Goal: Task Accomplishment & Management: Use online tool/utility

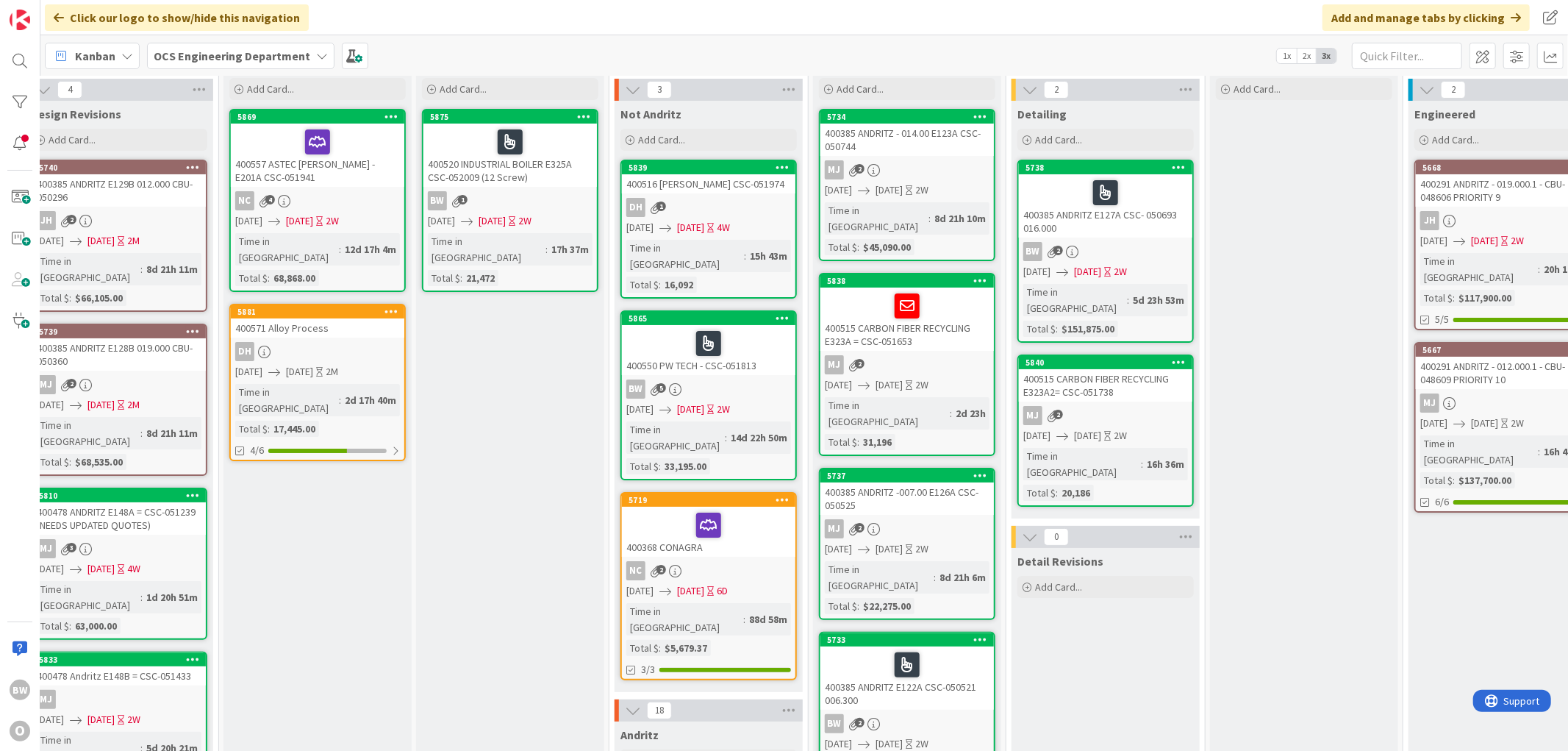
scroll to position [0, 411]
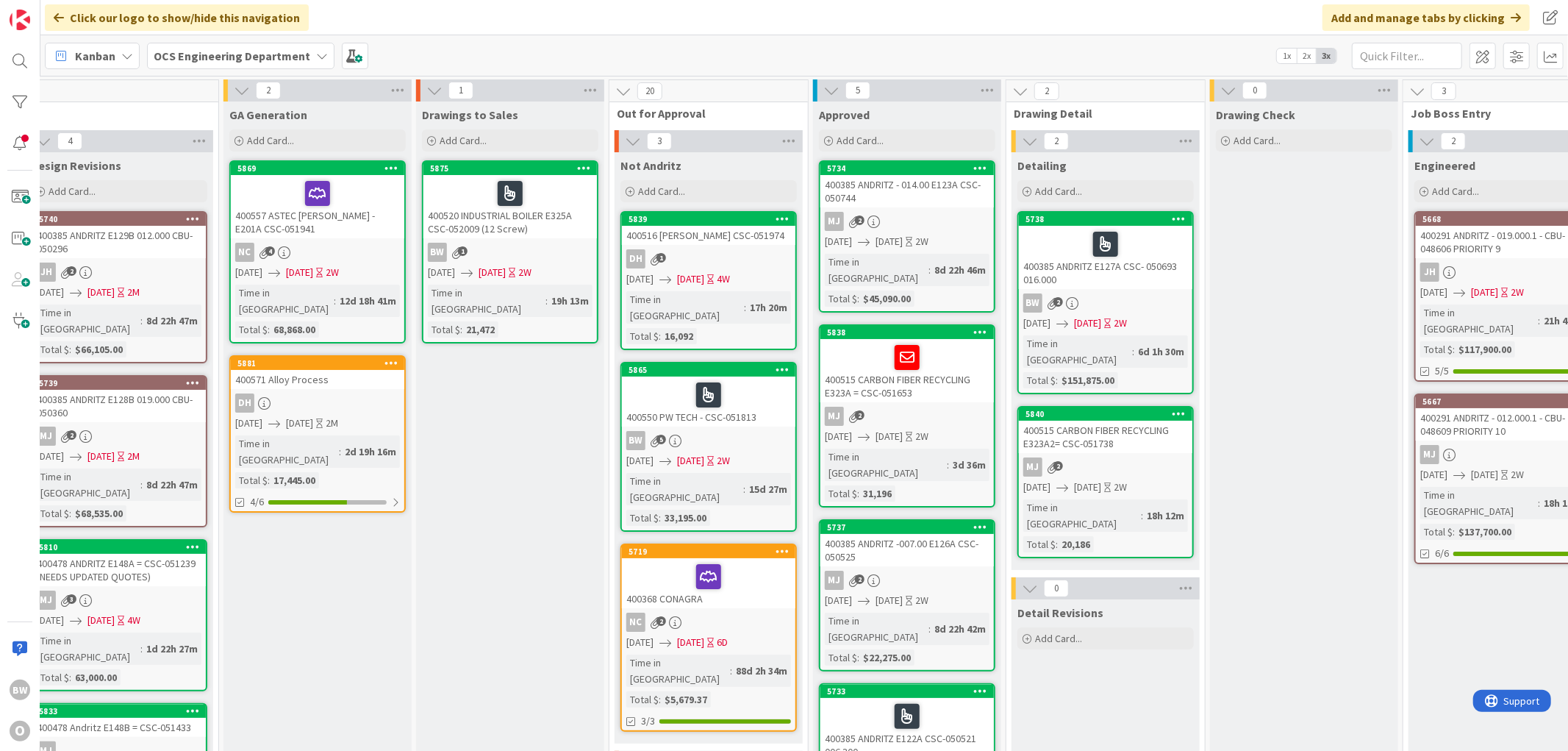
click at [708, 290] on link "5738 400385 ANDRITZ E127A CSC- 050693 016.000 BW 2 [DATE] [DATE] 2W Time in [GE…" at bounding box center [1105, 302] width 176 height 183
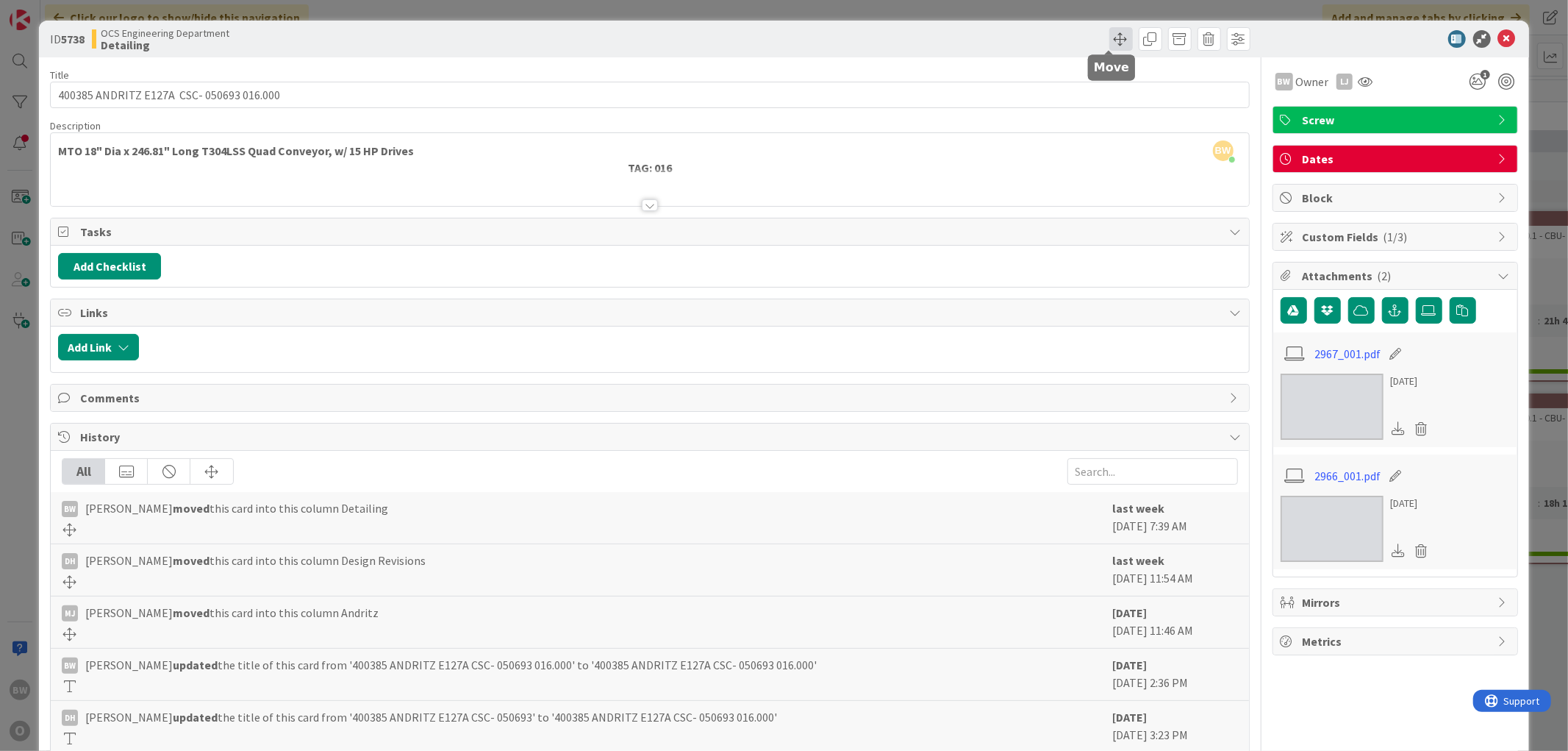
click at [708, 36] on span at bounding box center [1121, 39] width 24 height 24
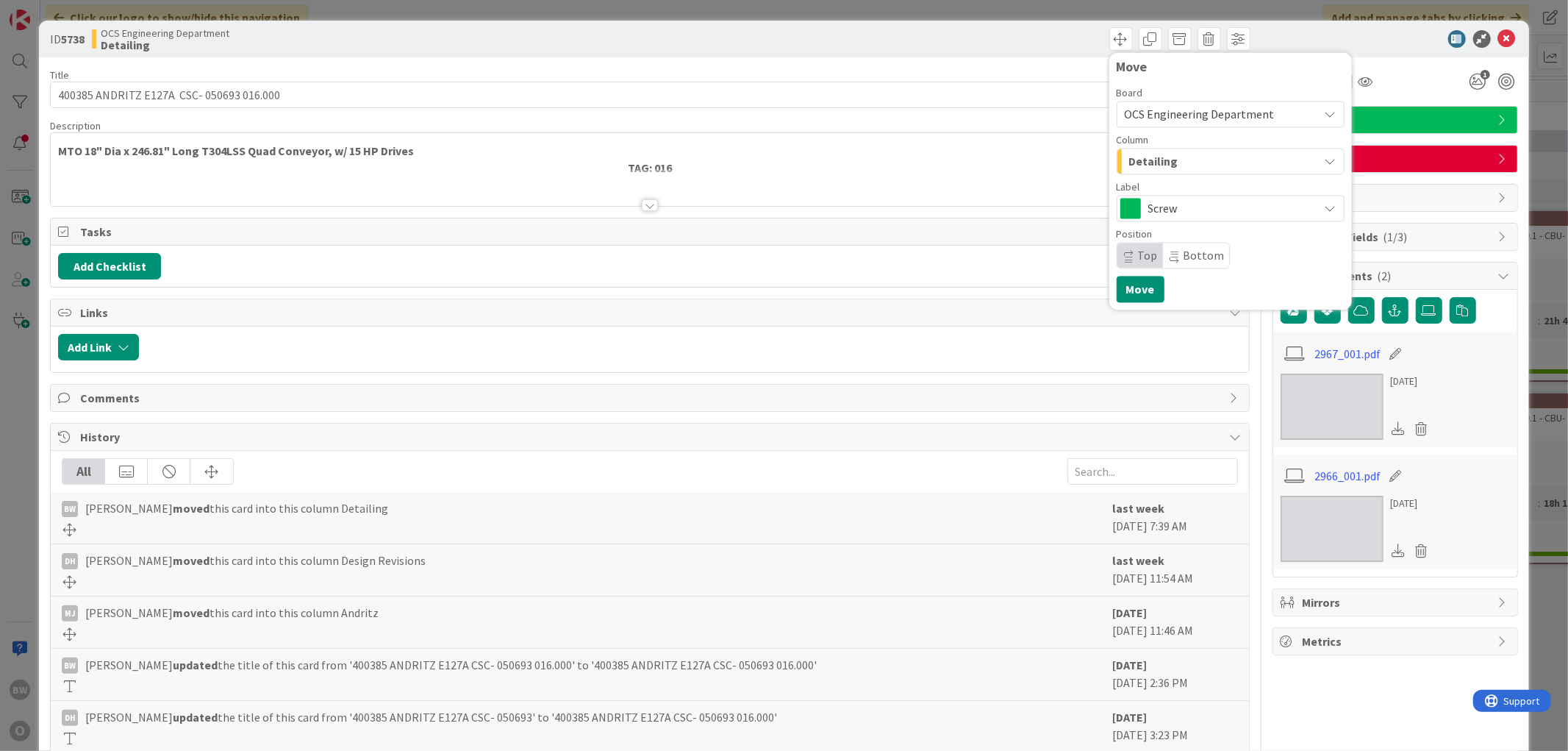
click at [708, 162] on span "Detailing" at bounding box center [1154, 160] width 49 height 19
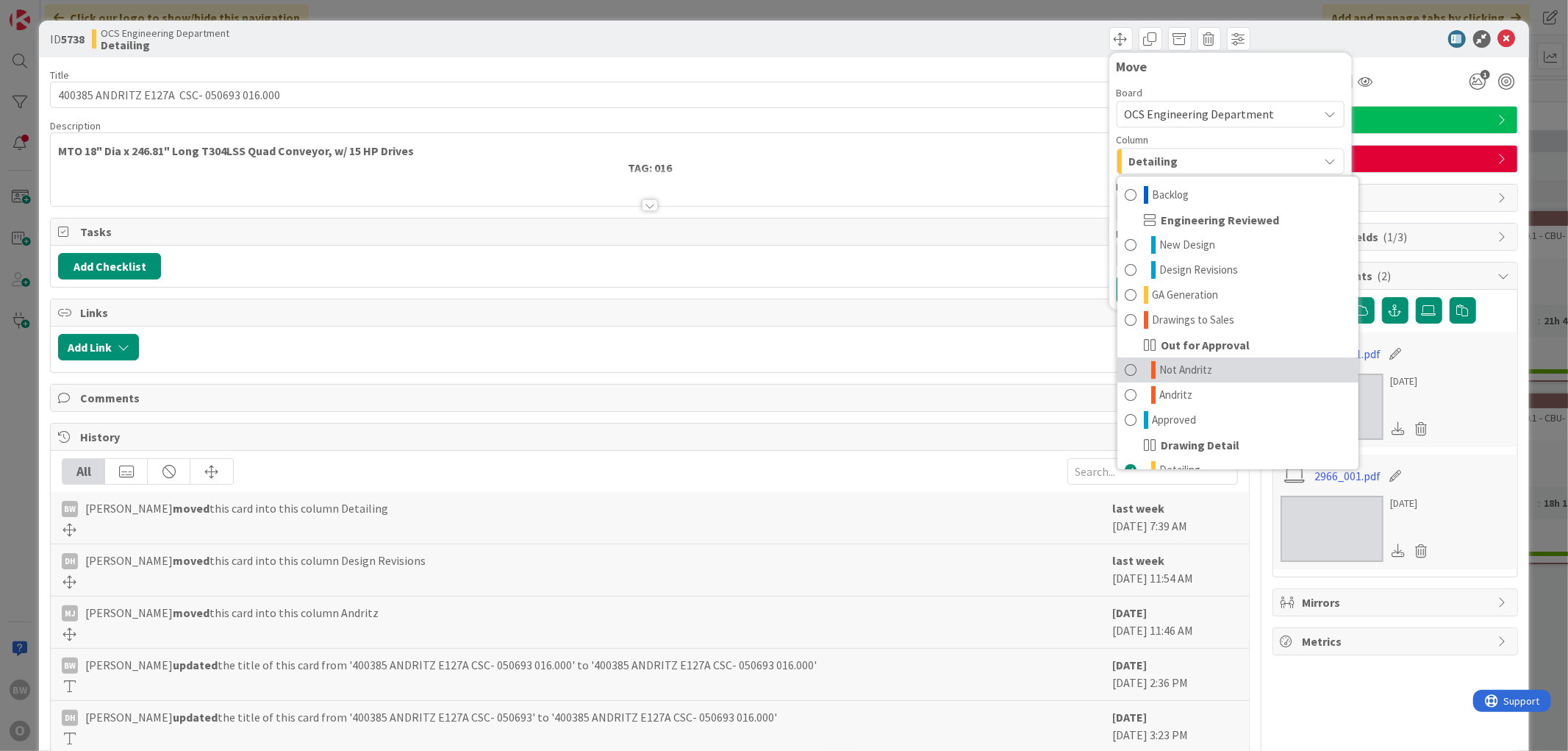
scroll to position [163, 0]
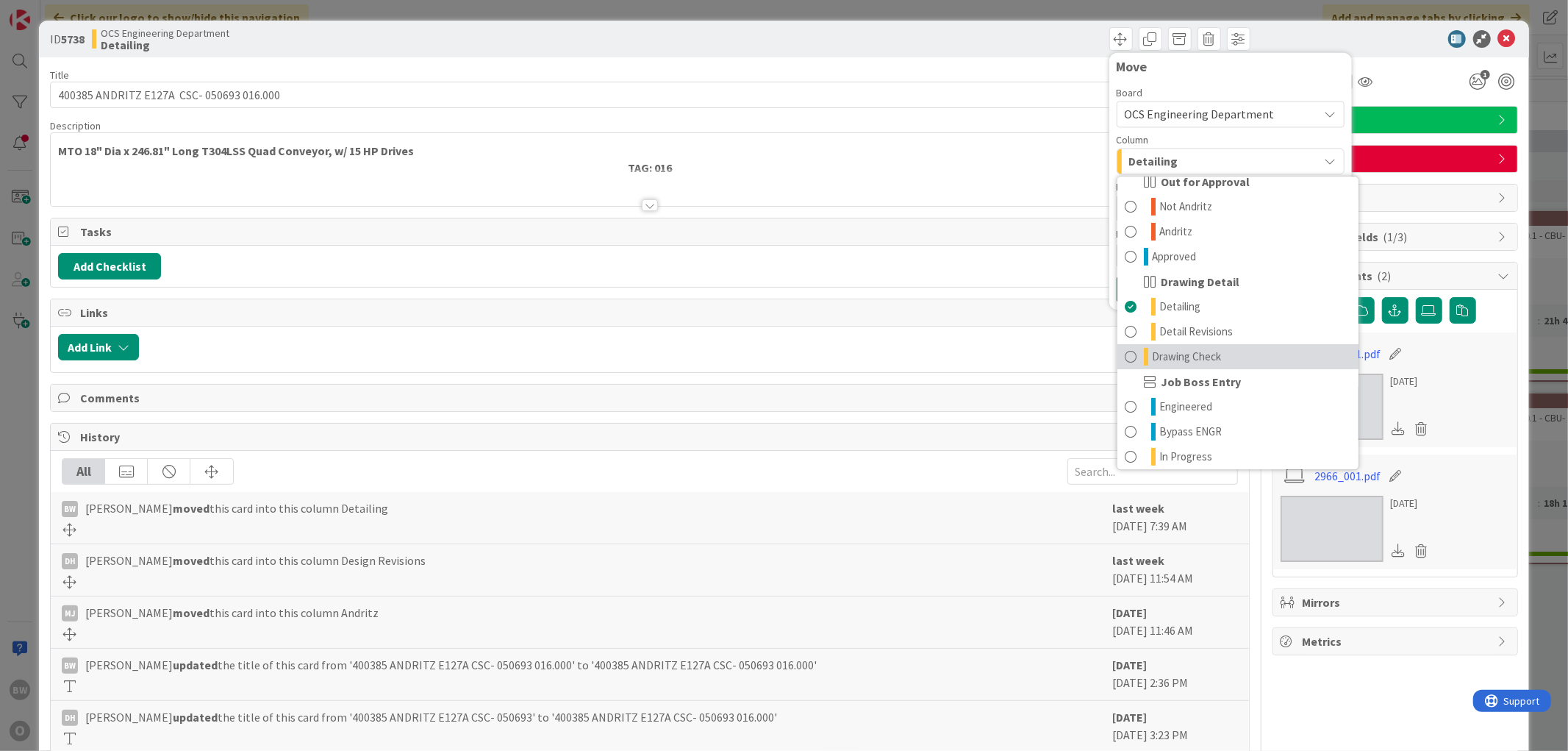
click at [708, 355] on span "Drawing Check" at bounding box center [1186, 356] width 69 height 18
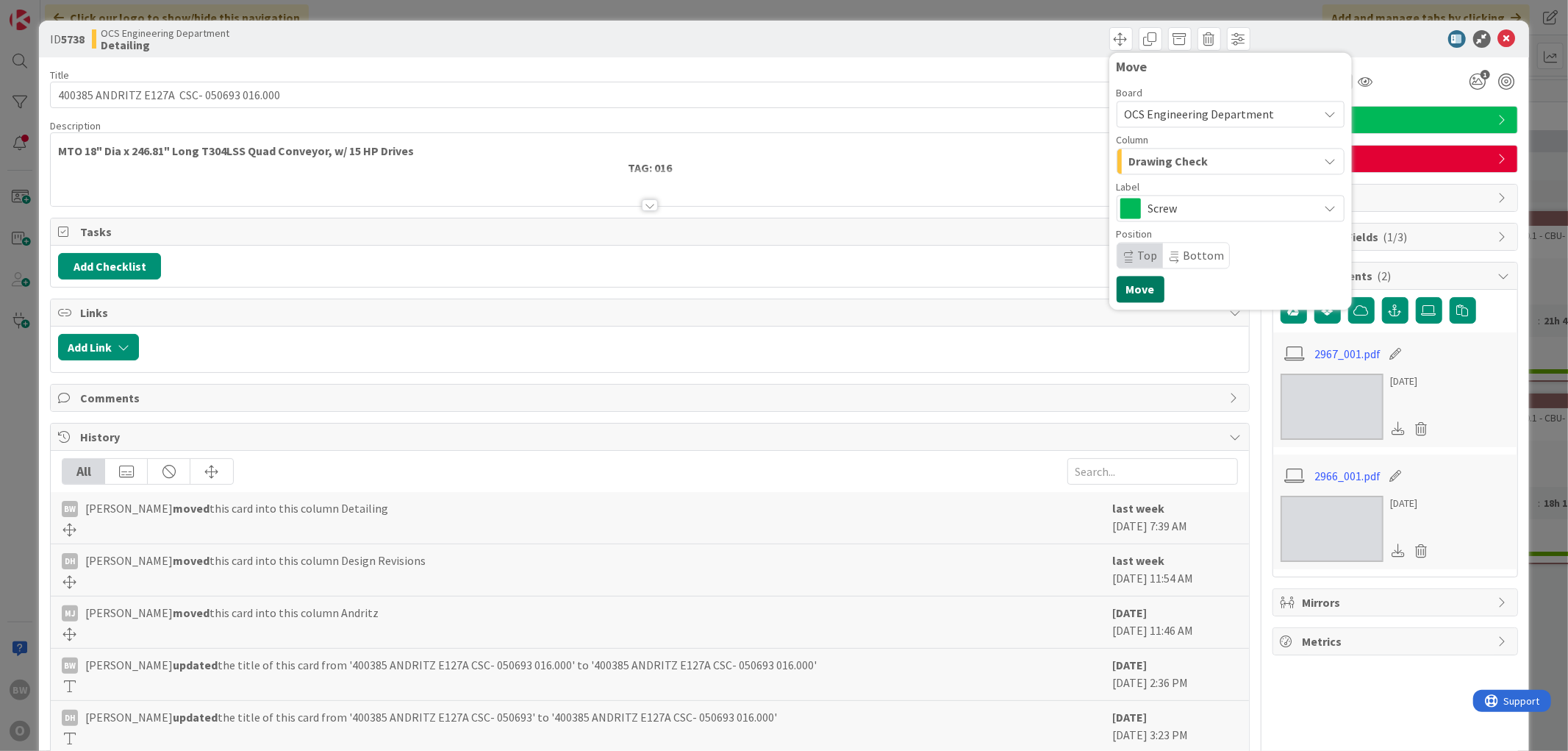
click at [708, 292] on button "Move" at bounding box center [1141, 288] width 48 height 27
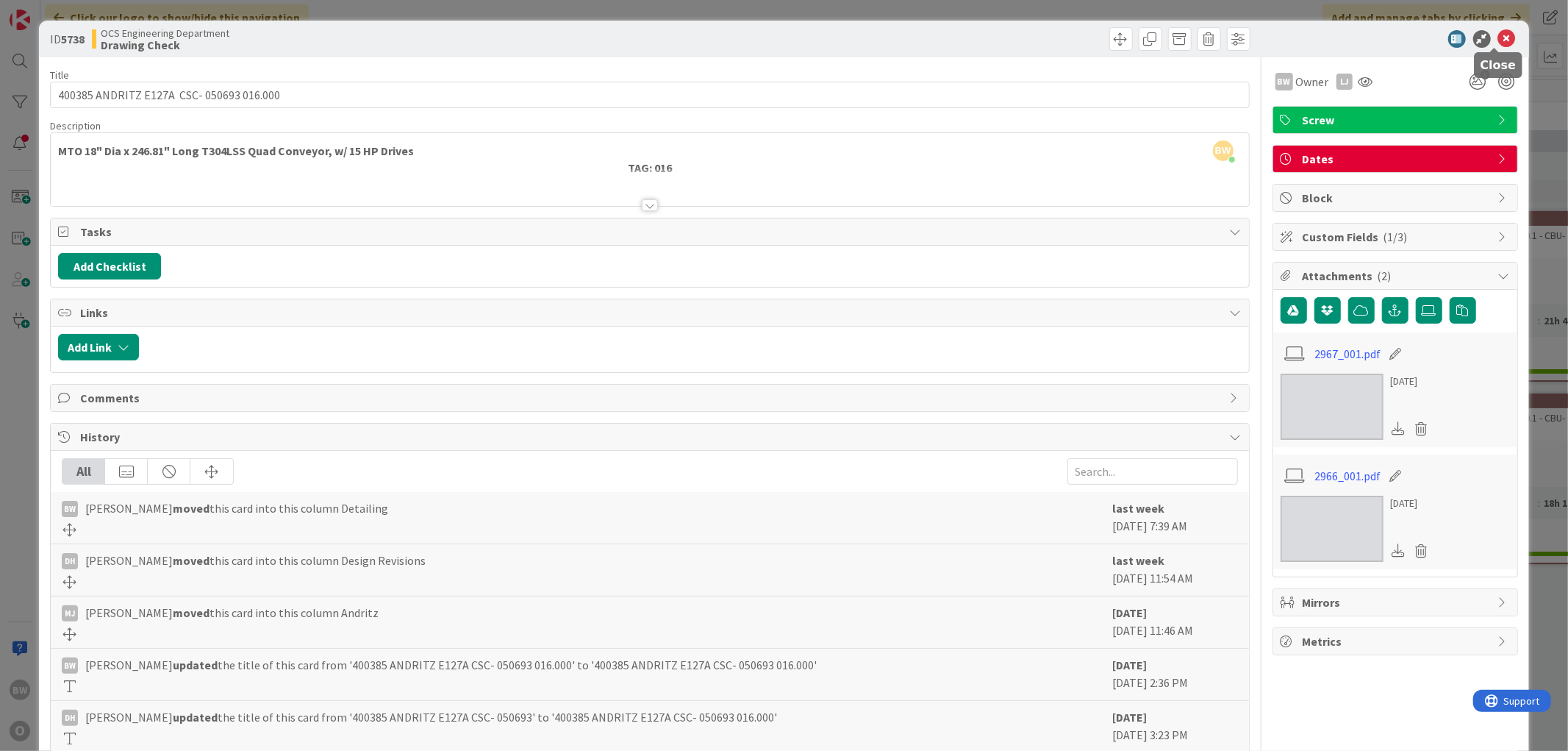
click at [708, 37] on icon at bounding box center [1507, 39] width 18 height 18
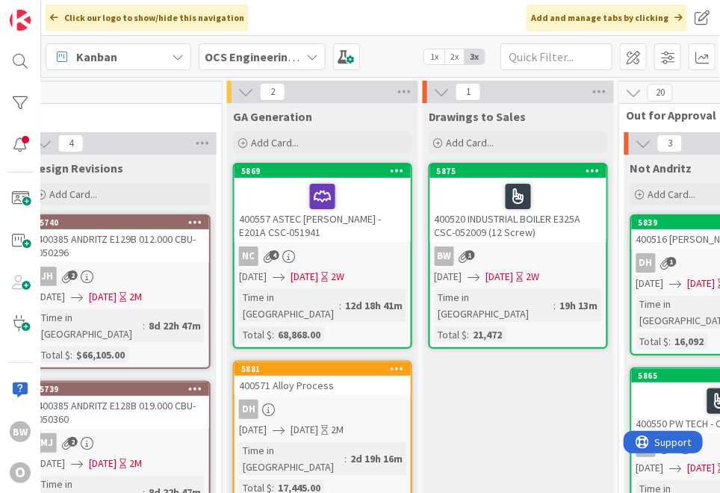
click at [534, 252] on div "BW 1" at bounding box center [518, 255] width 176 height 19
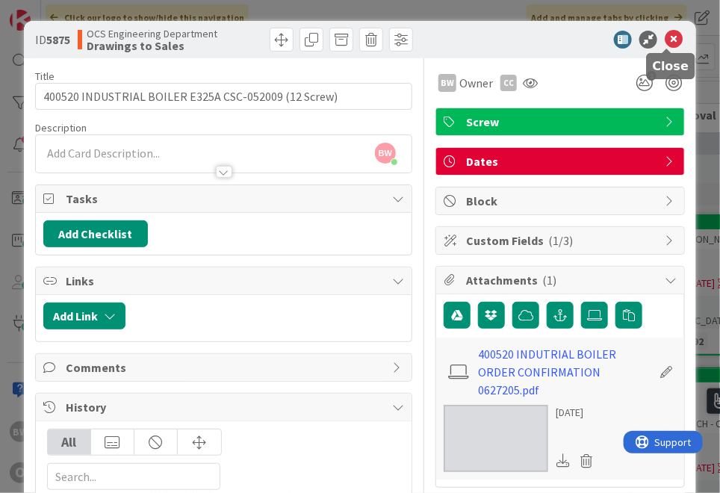
click at [666, 35] on icon at bounding box center [674, 40] width 18 height 18
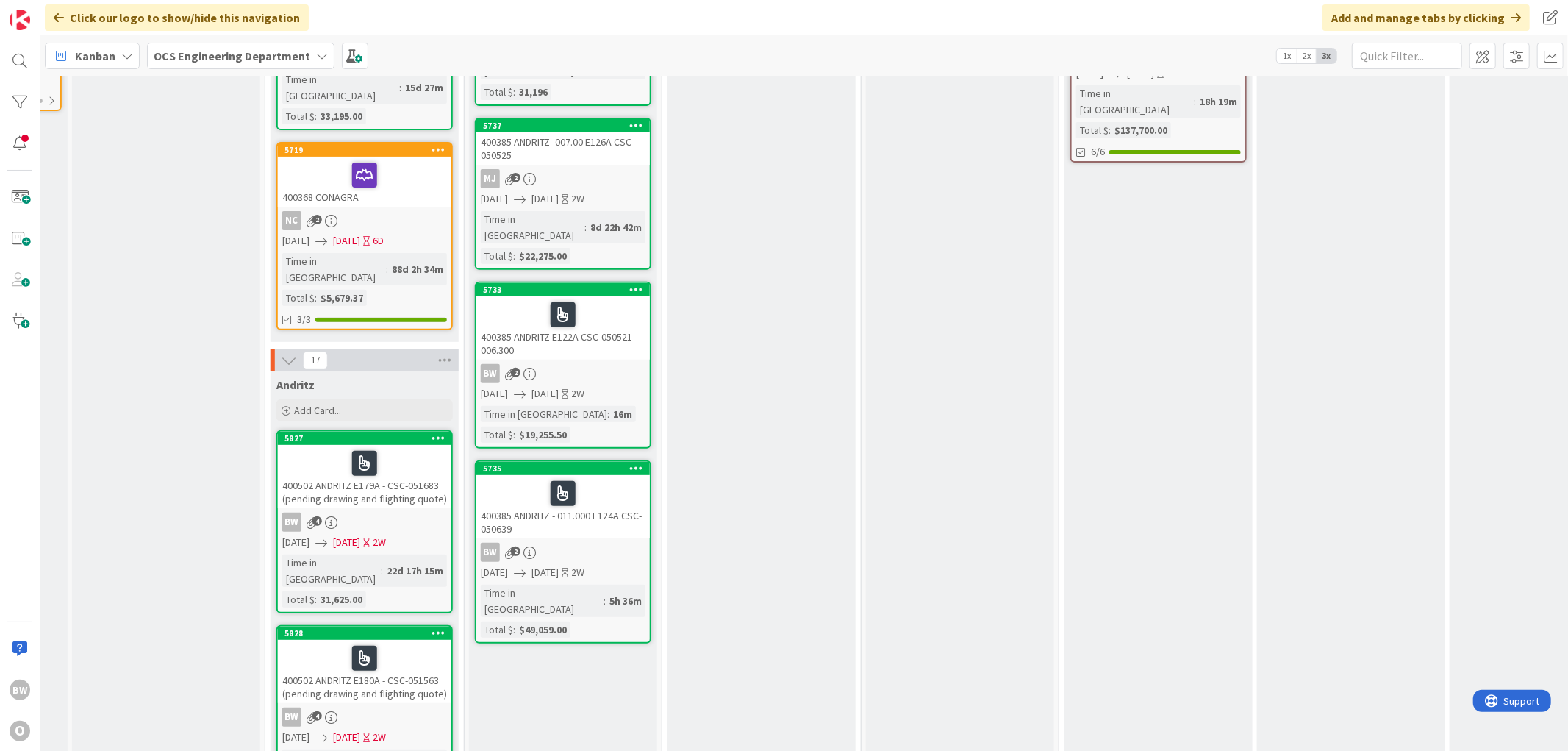
scroll to position [408, 756]
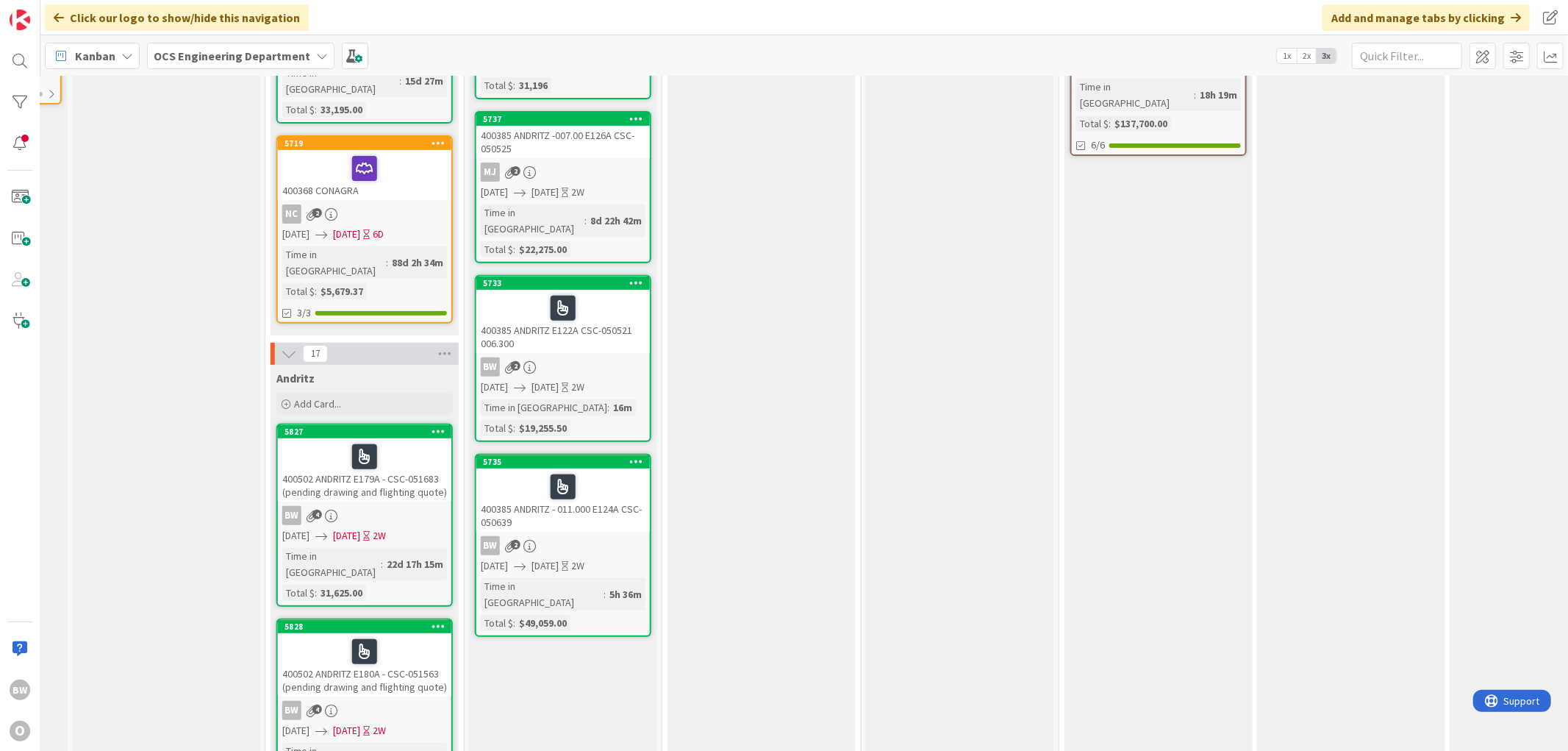
click at [578, 474] on link "5735 400385 ANDRITZ - 011.000 E124A CSC- 050639 BW 2 [DATE] [DATE] 2W Time in […" at bounding box center [563, 545] width 176 height 183
click at [545, 473] on div "400385 ANDRITZ - 011.000 E124A CSC- 050639" at bounding box center [563, 500] width 173 height 63
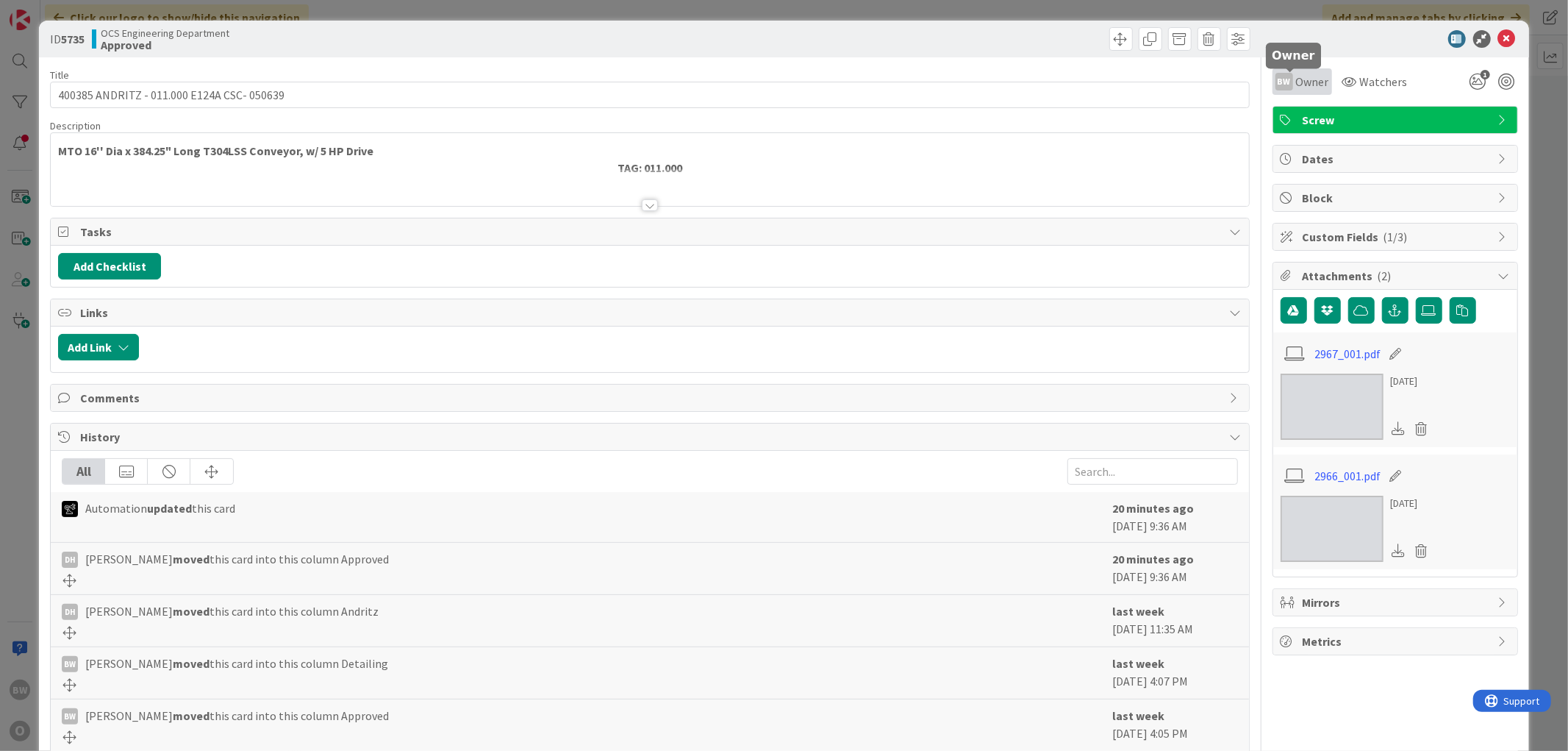
click at [708, 79] on div "BW Owner" at bounding box center [1302, 82] width 54 height 18
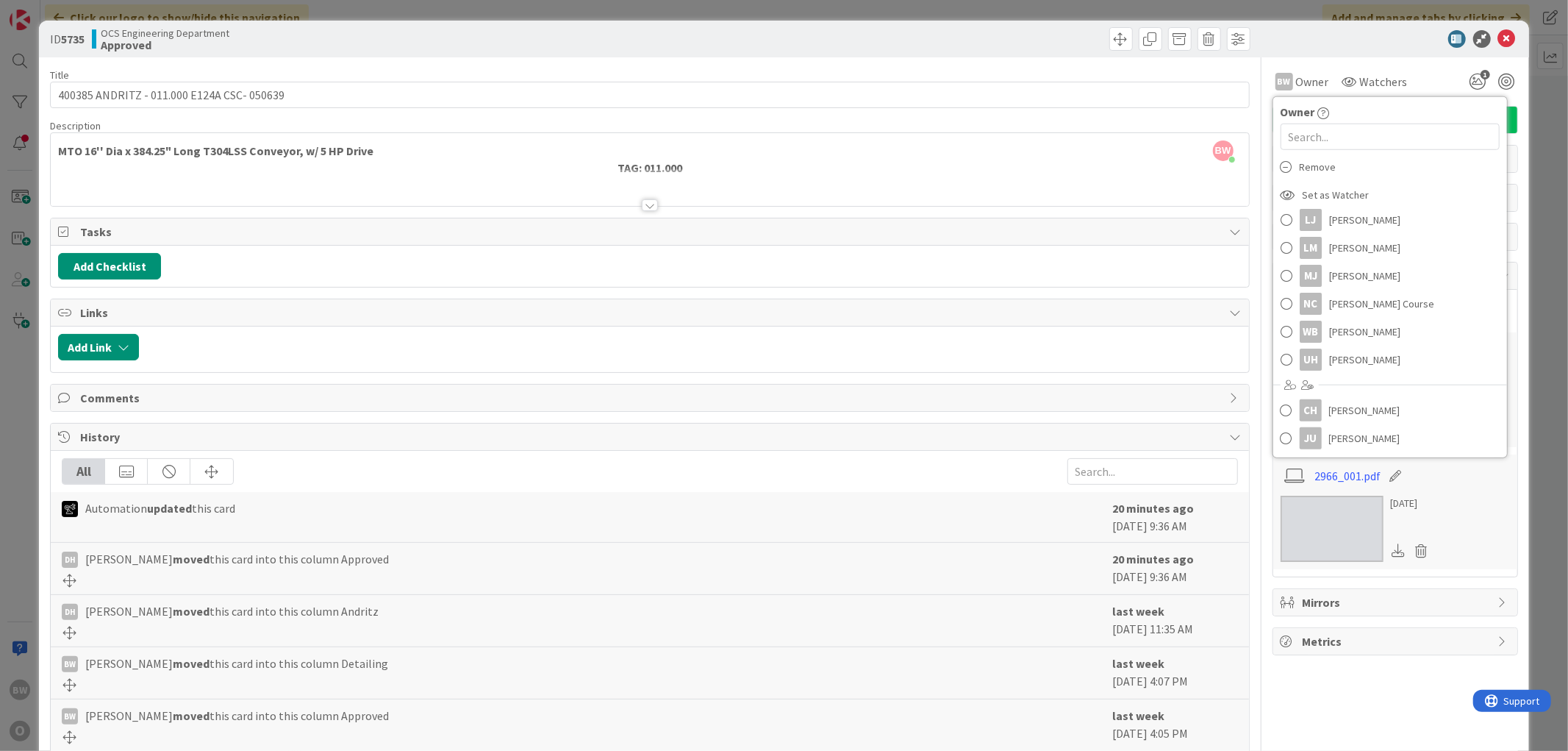
scroll to position [245, 0]
click at [708, 278] on span "[PERSON_NAME]" at bounding box center [1365, 275] width 71 height 22
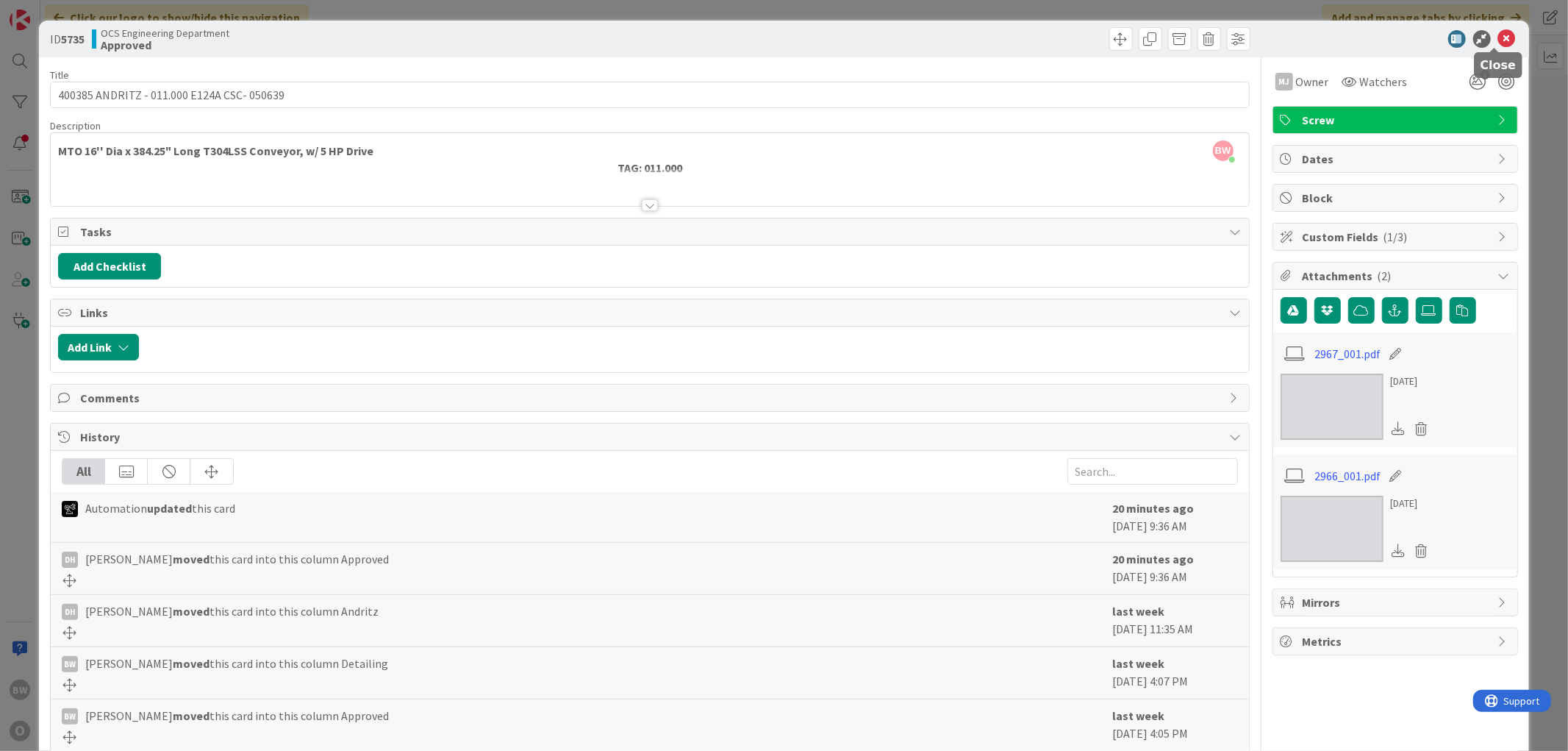
click at [708, 31] on icon at bounding box center [1507, 39] width 18 height 18
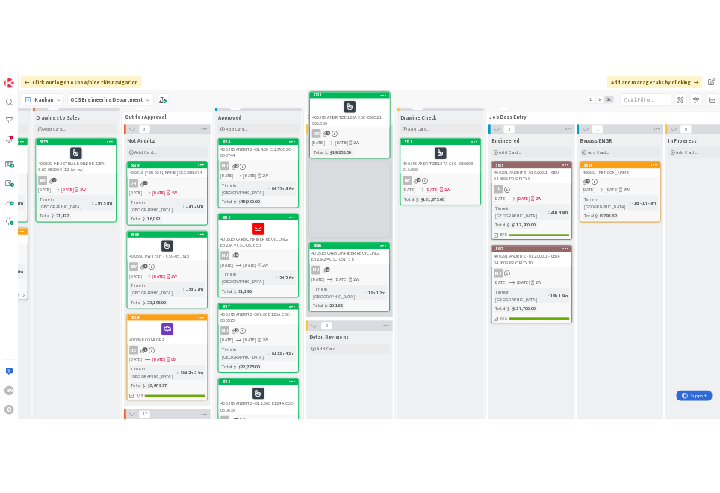
scroll to position [0, 768]
